Goal: Task Accomplishment & Management: Manage account settings

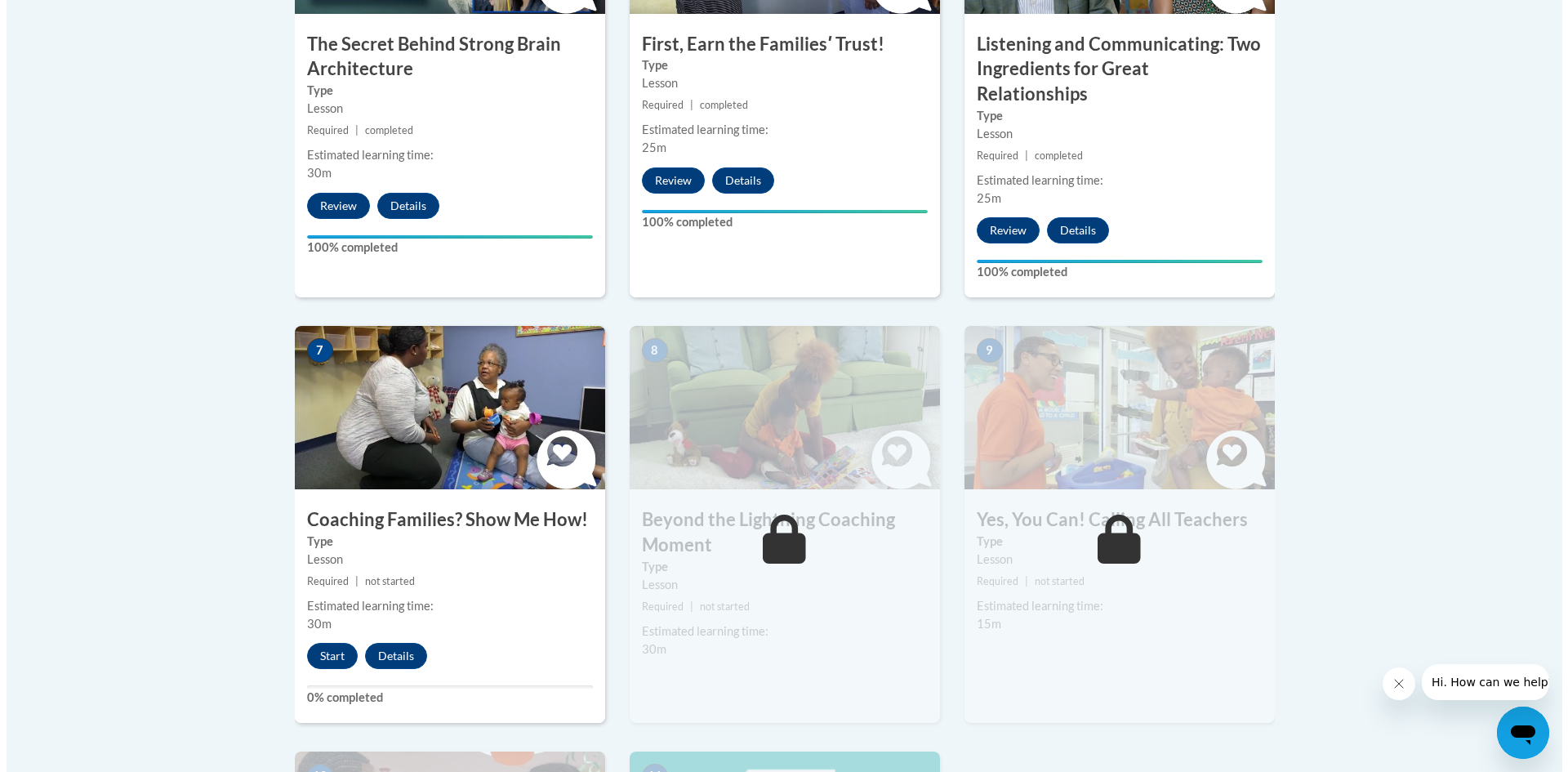
scroll to position [1217, 0]
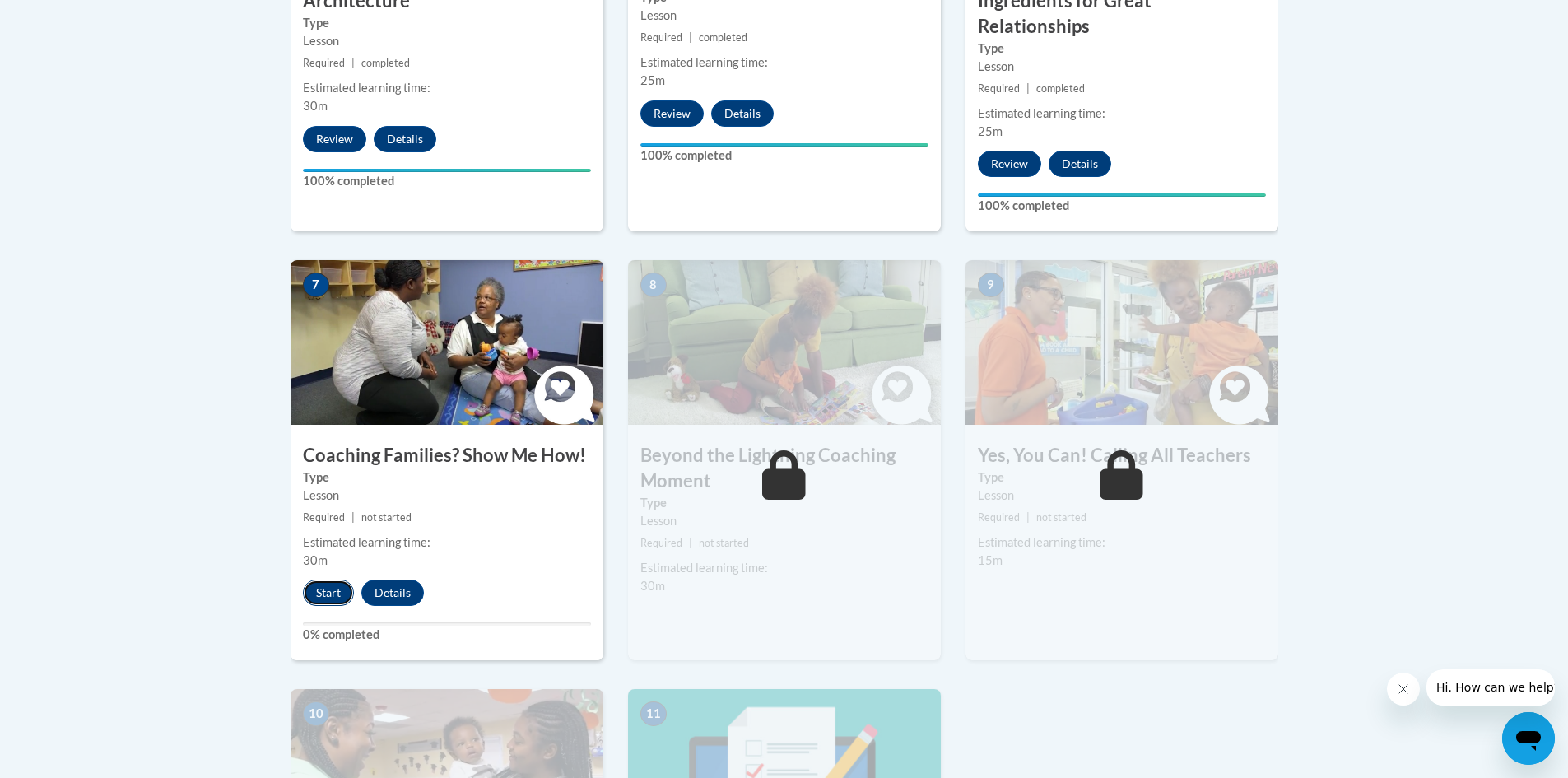
click at [328, 580] on button "Start" at bounding box center [328, 593] width 51 height 27
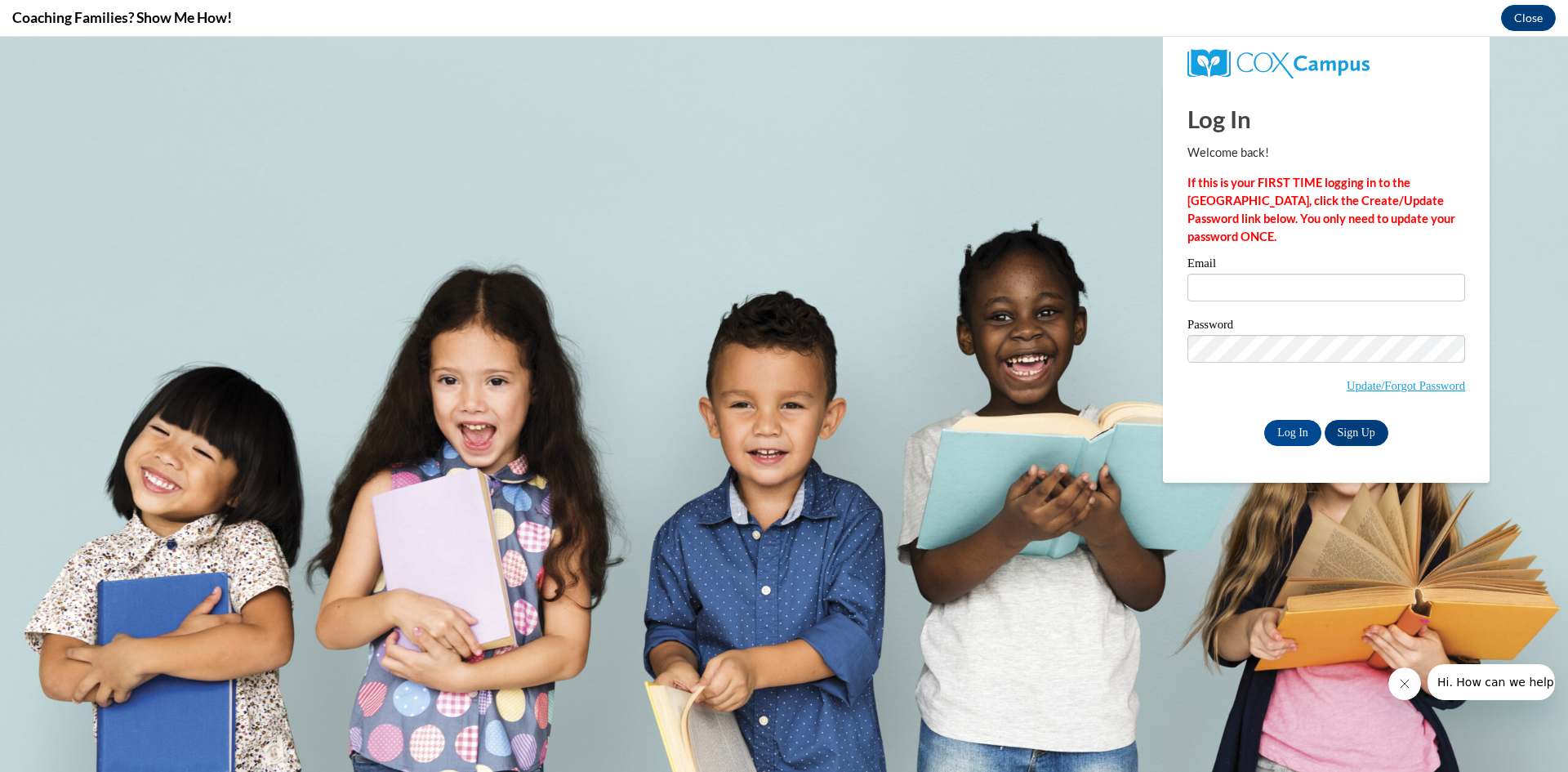
scroll to position [0, 0]
click at [1233, 284] on input "Email" at bounding box center [1325, 287] width 278 height 27
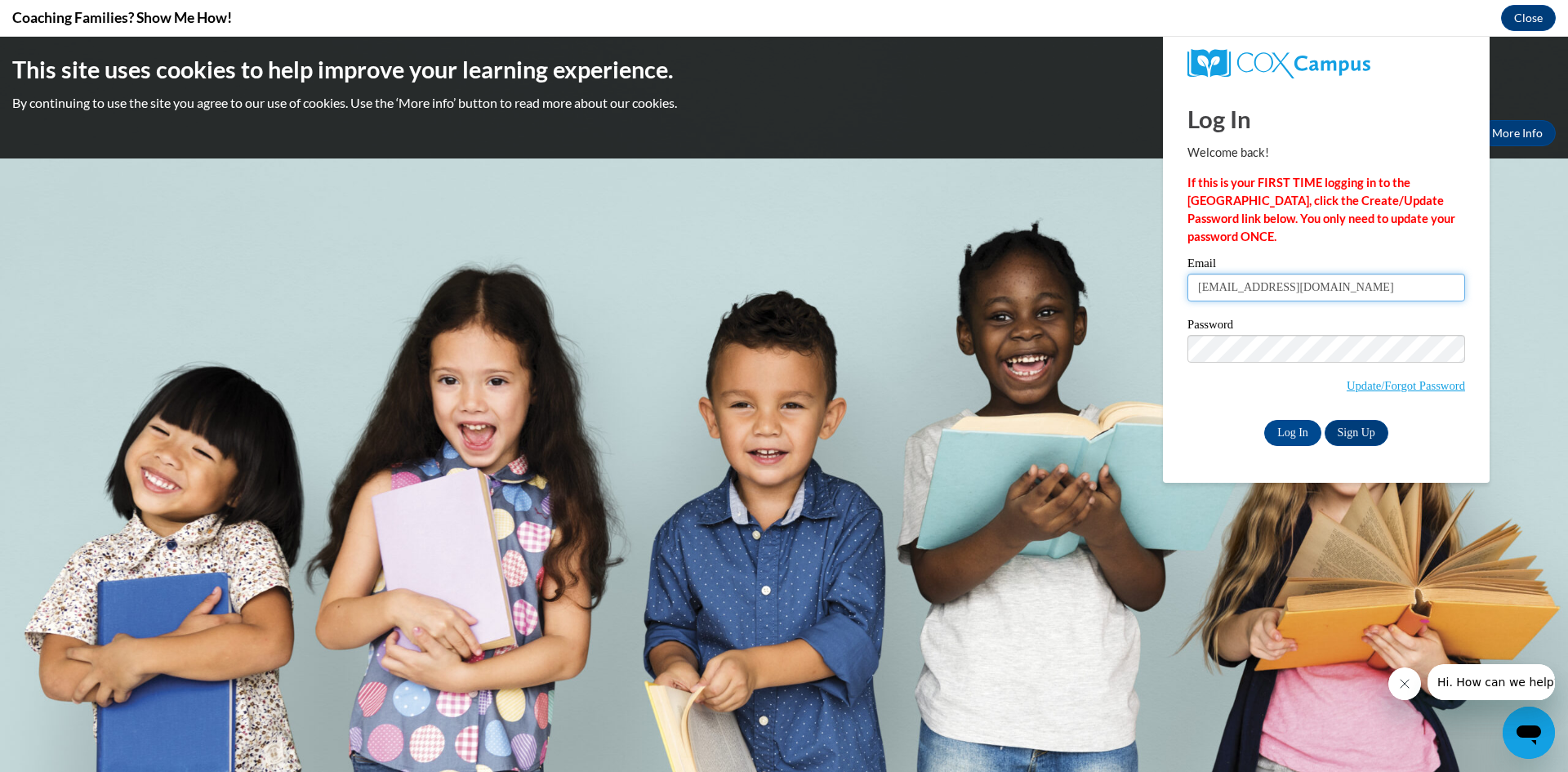
type input "[EMAIL_ADDRESS][DOMAIN_NAME]"
click at [1295, 437] on input "Log In" at bounding box center [1292, 433] width 57 height 27
